Goal: Check status: Check status

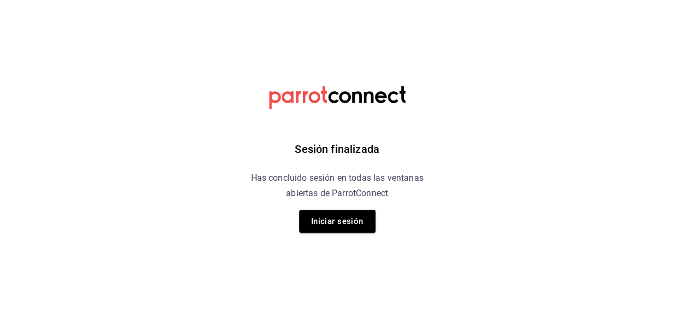
click at [351, 233] on div "Sesión finalizada Has concluido sesión en todas las ventanas abiertas de Parrot…" at bounding box center [337, 159] width 276 height 319
click at [349, 219] on button "Iniciar sesión" at bounding box center [337, 221] width 76 height 23
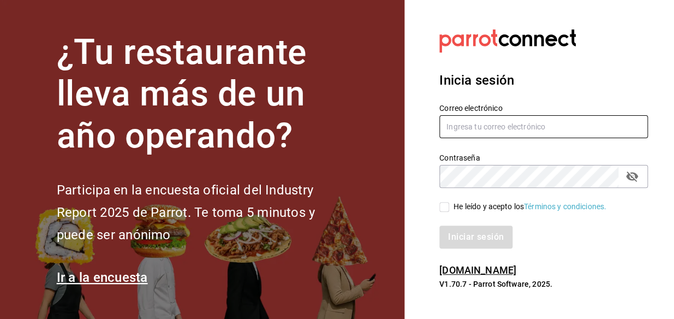
type input "[EMAIL_ADDRESS][DOMAIN_NAME]"
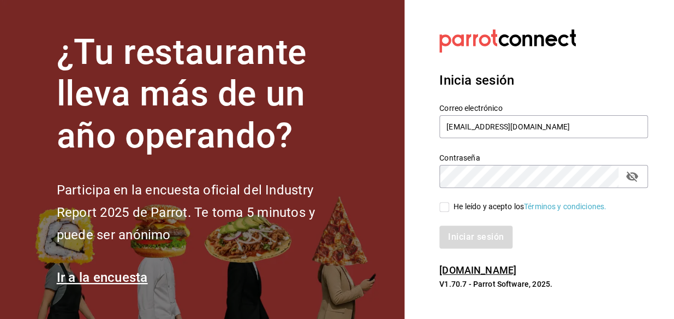
click at [441, 203] on input "He leído y acepto los Términos y condiciones." at bounding box center [445, 207] width 10 height 10
checkbox input "true"
click at [472, 253] on div "Inicia sesión Correo electrónico mochomos.metepec@grupocosteno.com Contraseña C…" at bounding box center [544, 159] width 209 height 205
click at [472, 239] on button "Iniciar sesión" at bounding box center [477, 237] width 74 height 23
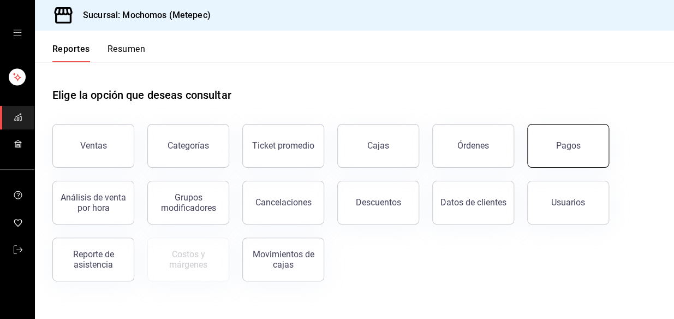
click at [549, 141] on button "Pagos" at bounding box center [569, 146] width 82 height 44
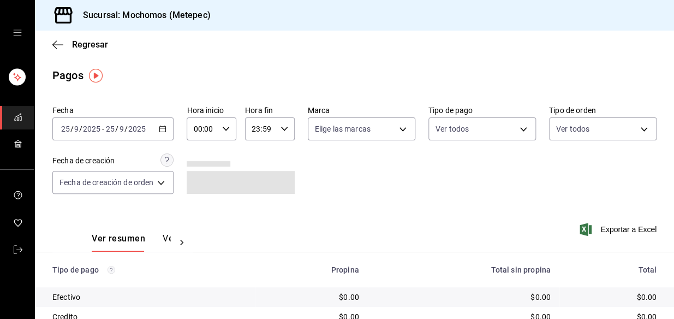
click at [164, 126] on icon "button" at bounding box center [163, 129] width 8 height 8
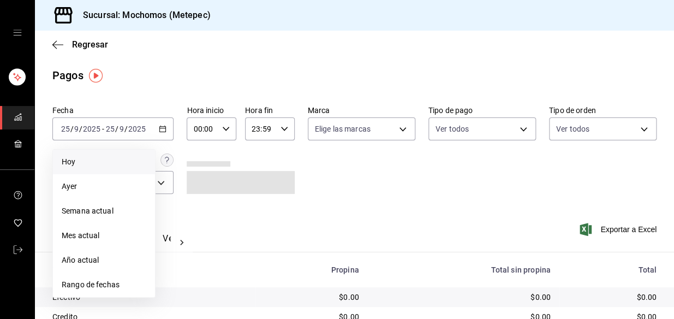
click at [108, 158] on span "Hoy" at bounding box center [104, 161] width 85 height 11
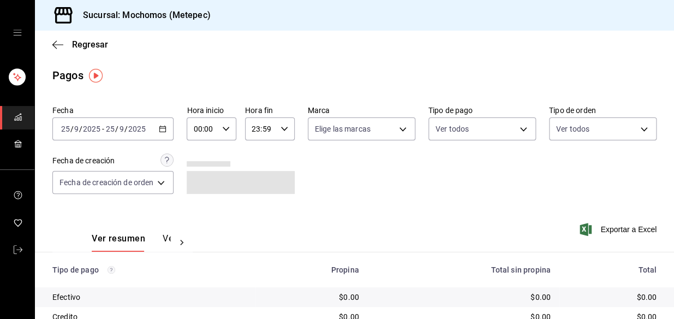
click at [223, 125] on icon "button" at bounding box center [226, 129] width 8 height 8
click at [199, 211] on span "04" at bounding box center [200, 212] width 7 height 9
type input "04:00"
click at [328, 175] on div at bounding box center [337, 159] width 674 height 319
